Goal: Task Accomplishment & Management: Use online tool/utility

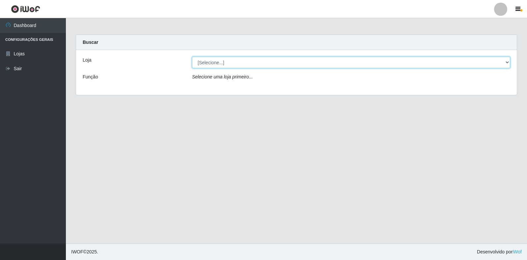
click at [279, 61] on select "[Selecione...] Atacado Vem - Loja 30 Laranjeiras Velha" at bounding box center [351, 63] width 318 height 12
select select "495"
click at [192, 57] on select "[Selecione...] Atacado Vem - Loja 30 Laranjeiras Velha" at bounding box center [351, 63] width 318 height 12
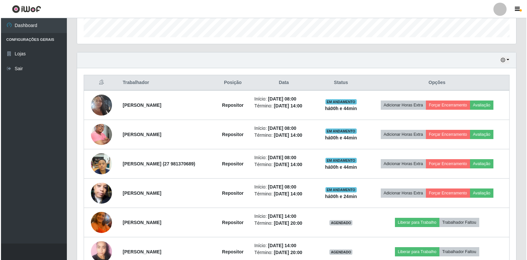
scroll to position [236, 0]
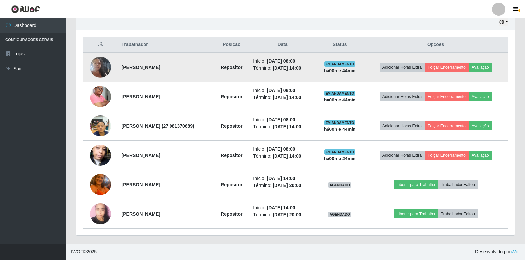
click at [103, 70] on img at bounding box center [100, 67] width 21 height 38
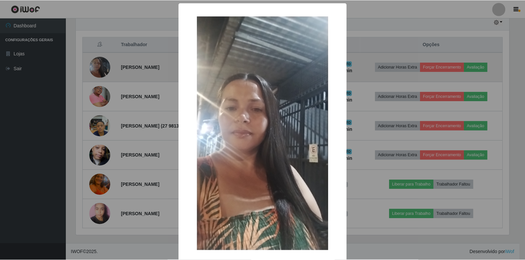
scroll to position [137, 435]
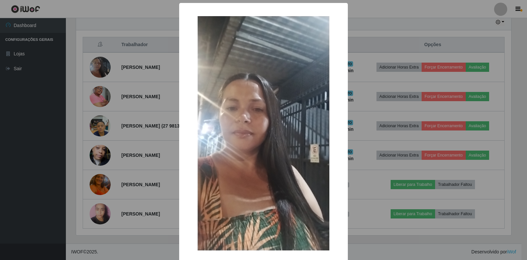
click at [135, 93] on div "× OK Cancel" at bounding box center [263, 130] width 527 height 260
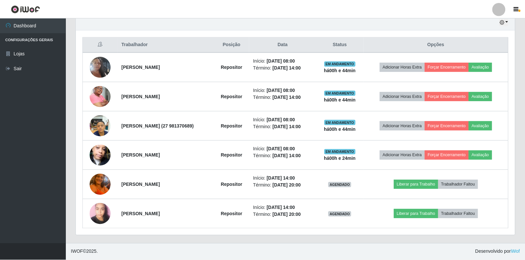
scroll to position [137, 439]
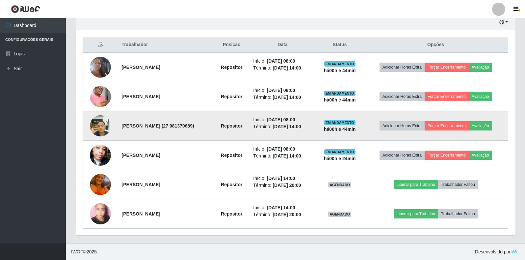
click at [93, 125] on img at bounding box center [100, 126] width 21 height 28
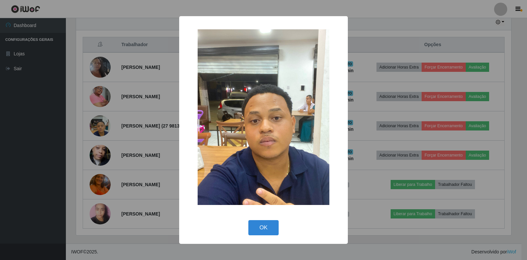
click at [127, 128] on div "× OK Cancel" at bounding box center [263, 130] width 527 height 260
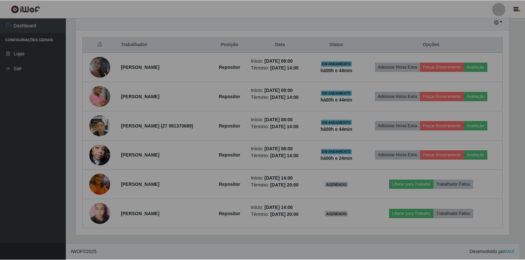
scroll to position [137, 439]
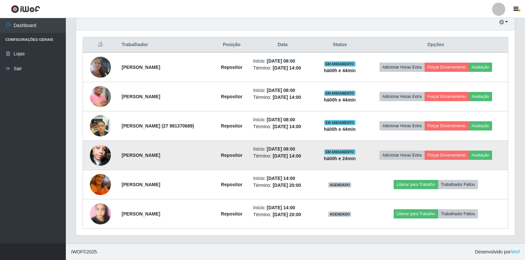
click at [102, 151] on img at bounding box center [100, 155] width 21 height 38
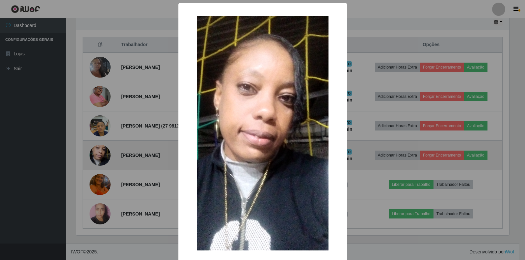
scroll to position [137, 435]
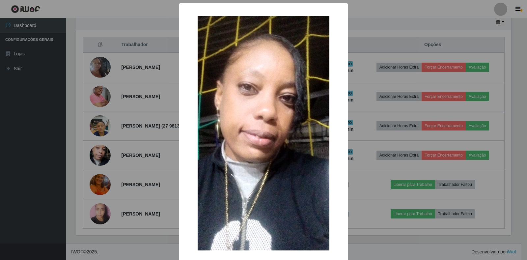
click at [131, 102] on div "× OK Cancel" at bounding box center [263, 130] width 527 height 260
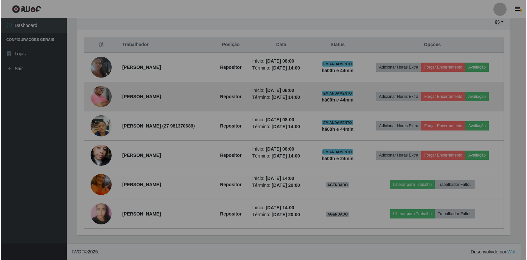
scroll to position [137, 439]
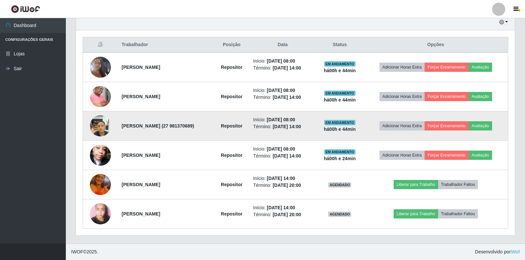
click at [95, 122] on img at bounding box center [100, 126] width 21 height 28
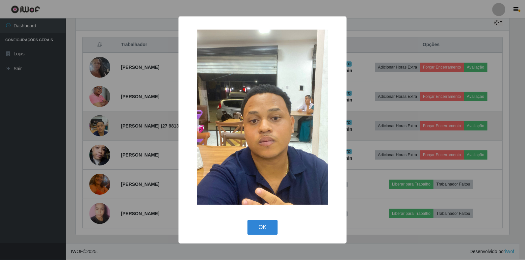
scroll to position [137, 435]
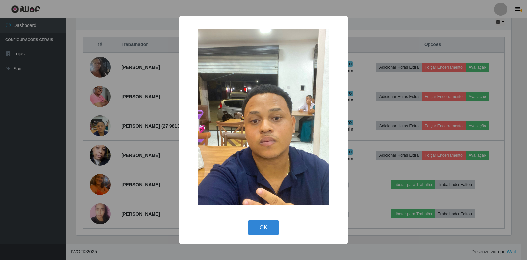
click at [134, 83] on div "× OK Cancel" at bounding box center [263, 130] width 527 height 260
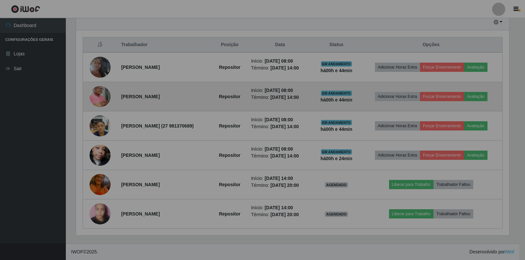
scroll to position [137, 439]
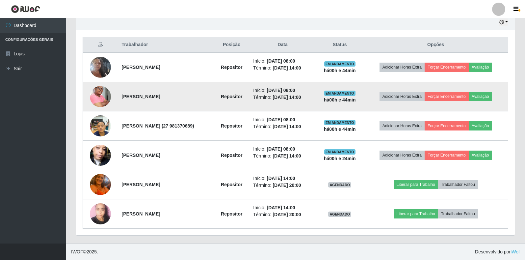
click at [94, 95] on img at bounding box center [100, 97] width 21 height 32
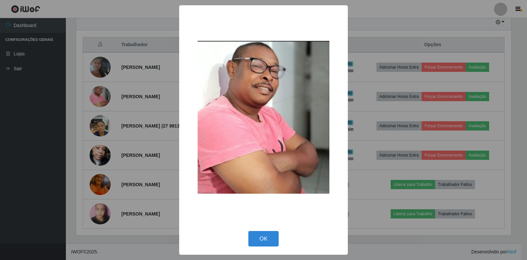
click at [143, 99] on div "× OK Cancel" at bounding box center [263, 130] width 527 height 260
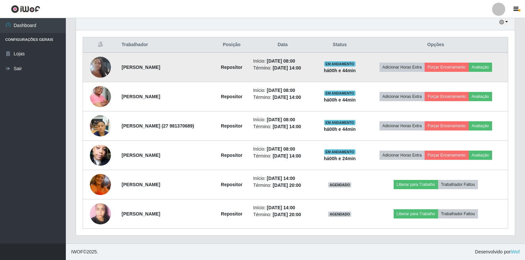
scroll to position [137, 439]
click at [96, 68] on img at bounding box center [100, 67] width 21 height 38
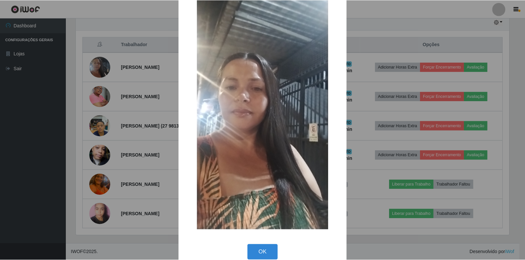
scroll to position [32, 0]
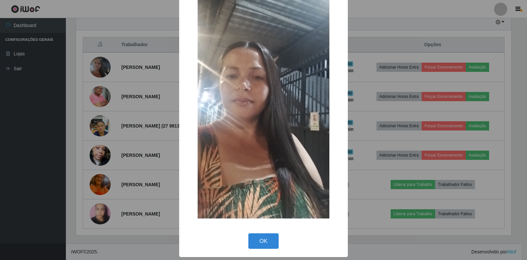
click at [158, 116] on div "× OK Cancel" at bounding box center [263, 130] width 527 height 260
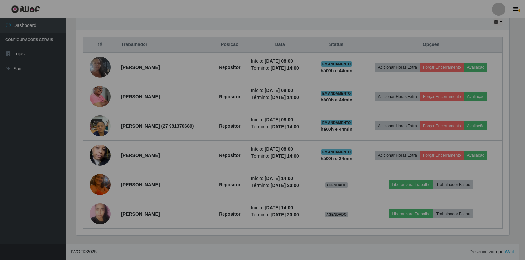
scroll to position [137, 439]
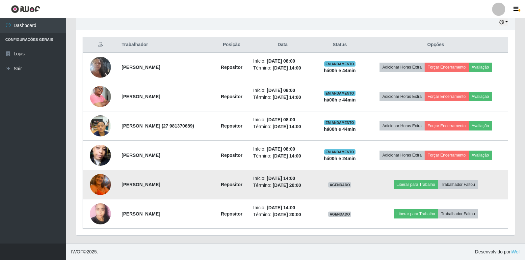
click at [93, 182] on img at bounding box center [100, 184] width 21 height 28
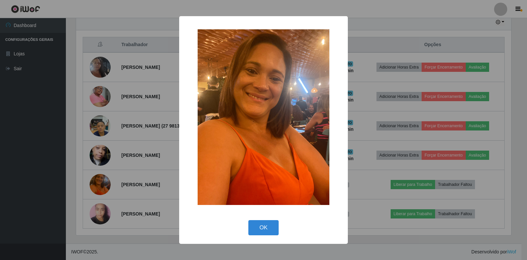
click at [149, 137] on div "× OK Cancel" at bounding box center [263, 130] width 527 height 260
